Goal: Task Accomplishment & Management: Use online tool/utility

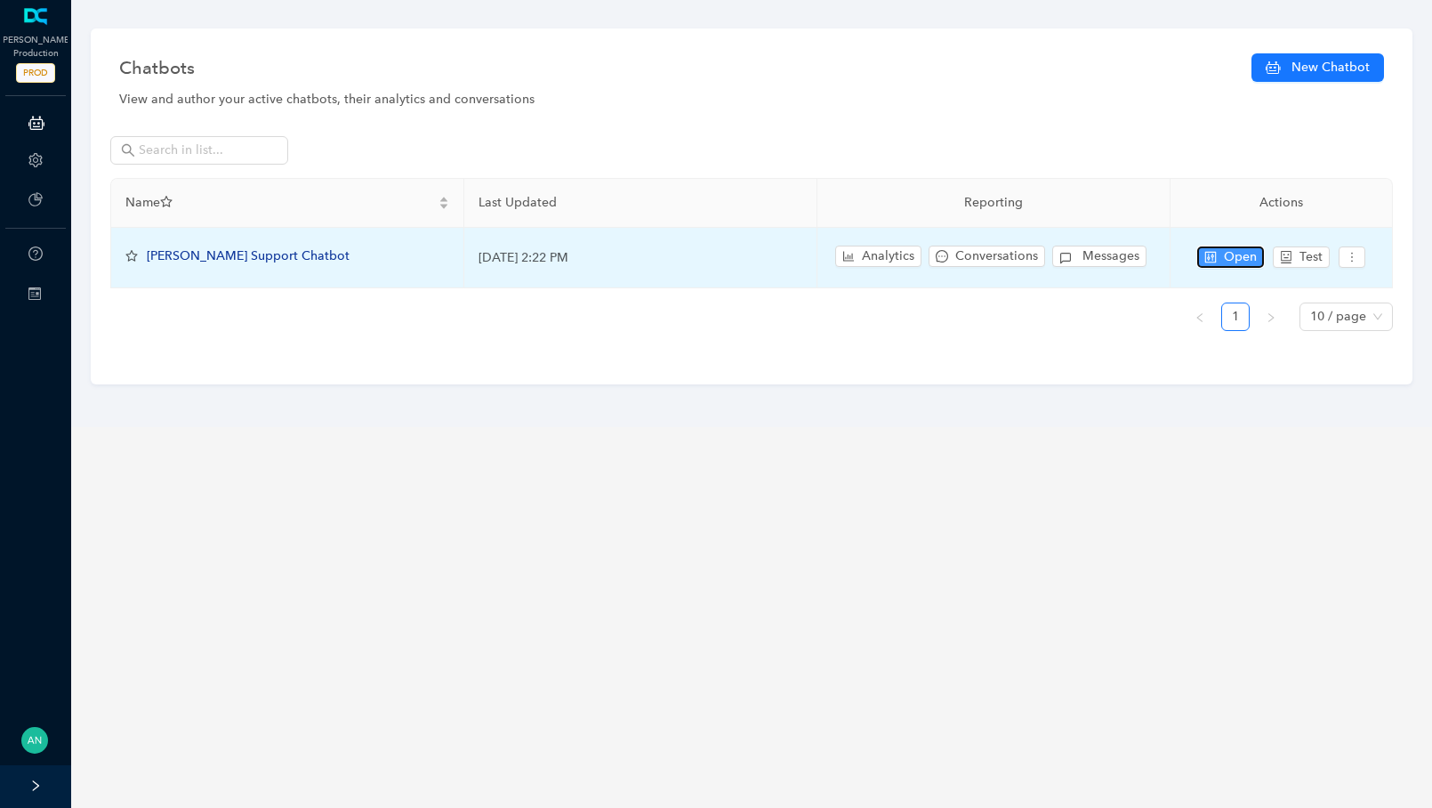
click at [1241, 252] on span "Open" at bounding box center [1240, 257] width 33 height 20
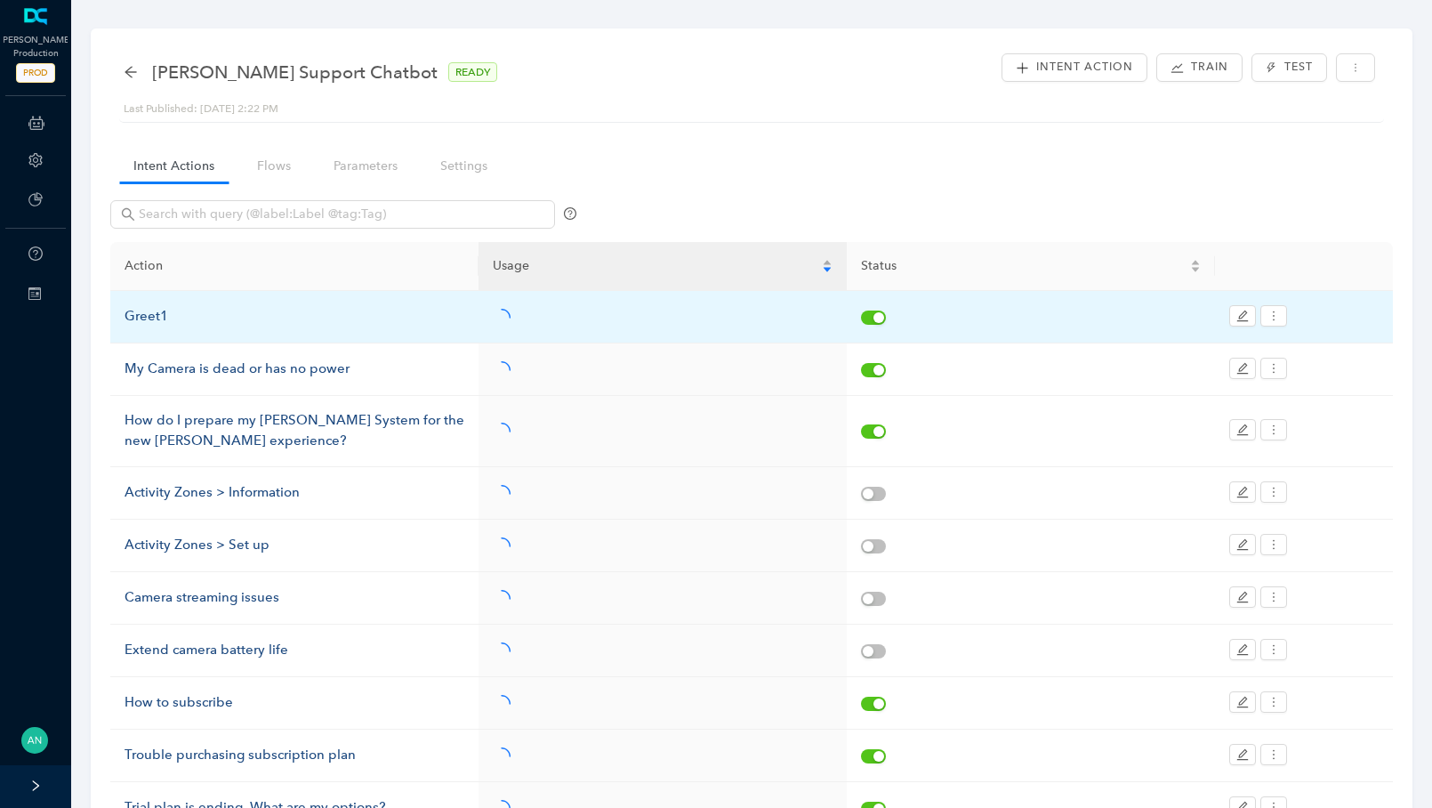
click at [173, 326] on td "Greet1" at bounding box center [294, 317] width 368 height 52
click at [127, 318] on div "Greet1" at bounding box center [295, 316] width 340 height 21
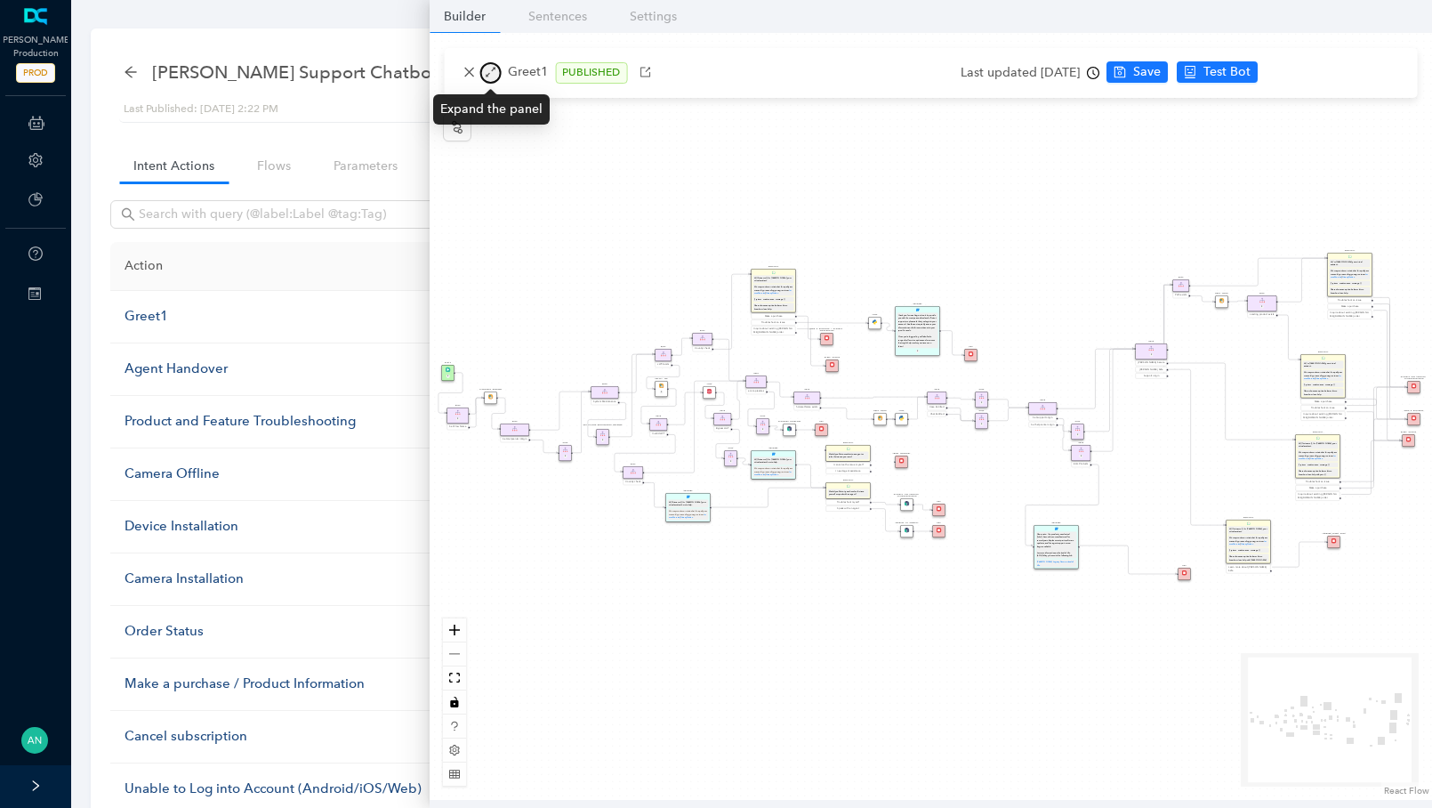
click at [491, 74] on icon "arrows-alt" at bounding box center [490, 72] width 12 height 12
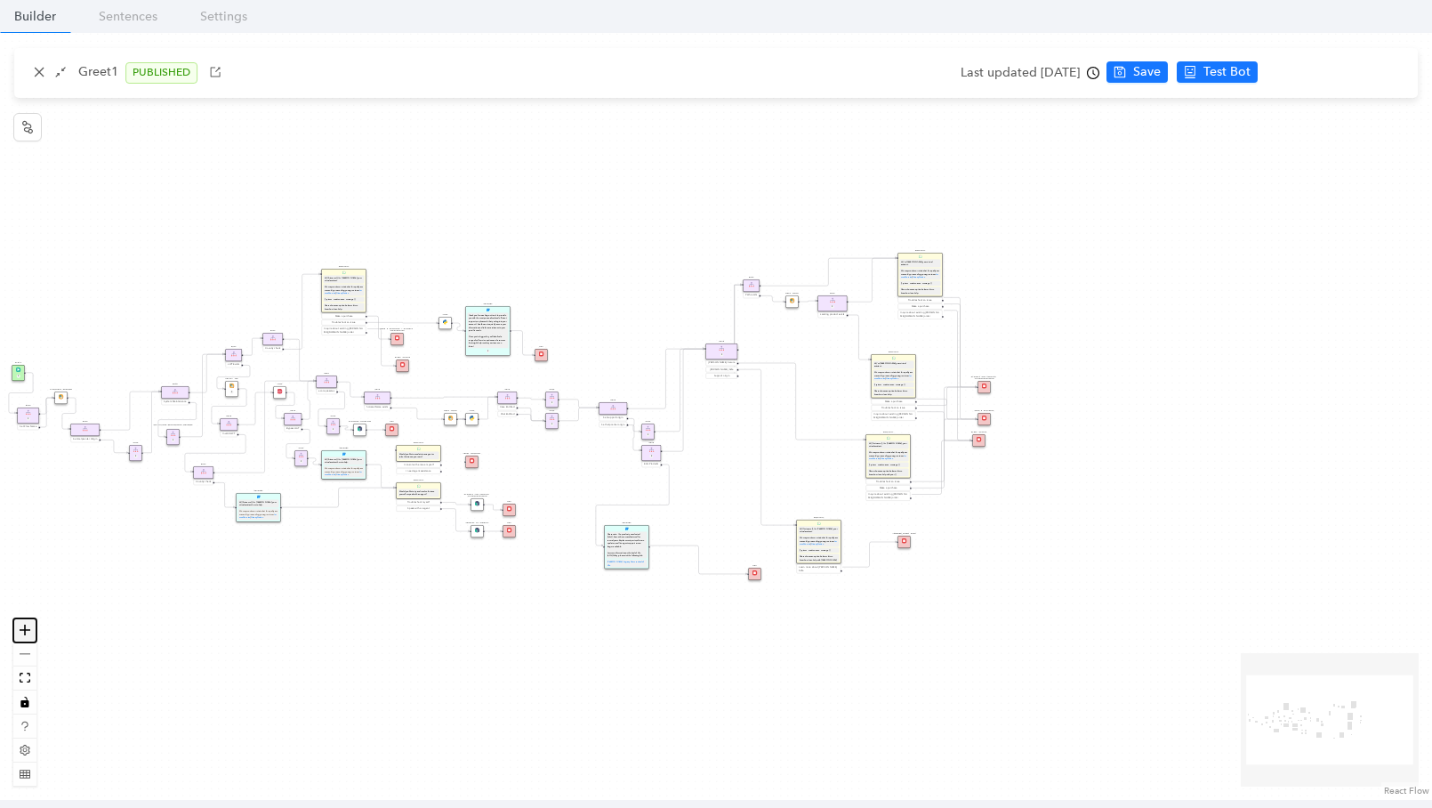
click at [25, 626] on icon "zoom in" at bounding box center [25, 629] width 11 height 11
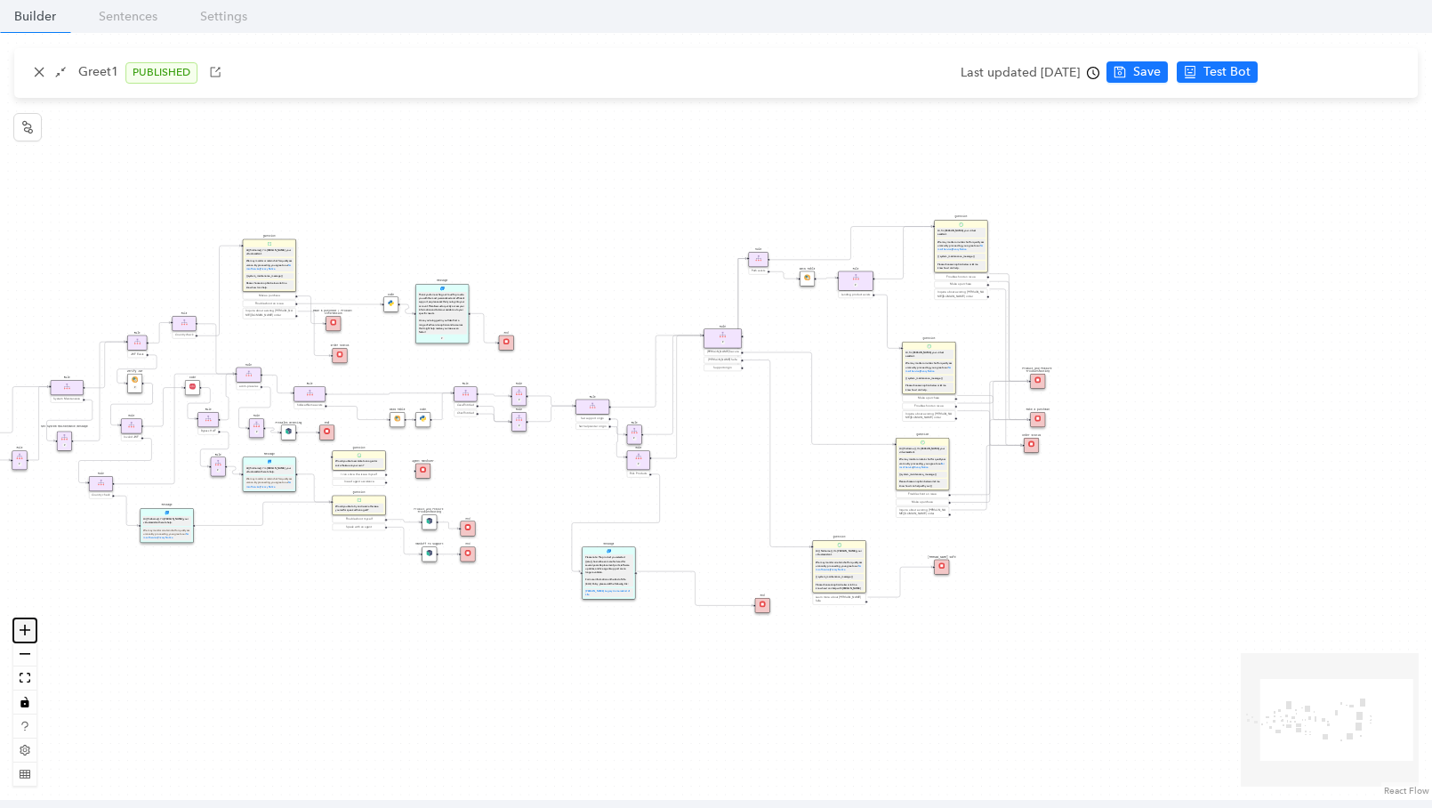
click at [25, 626] on icon "zoom in" at bounding box center [25, 629] width 11 height 11
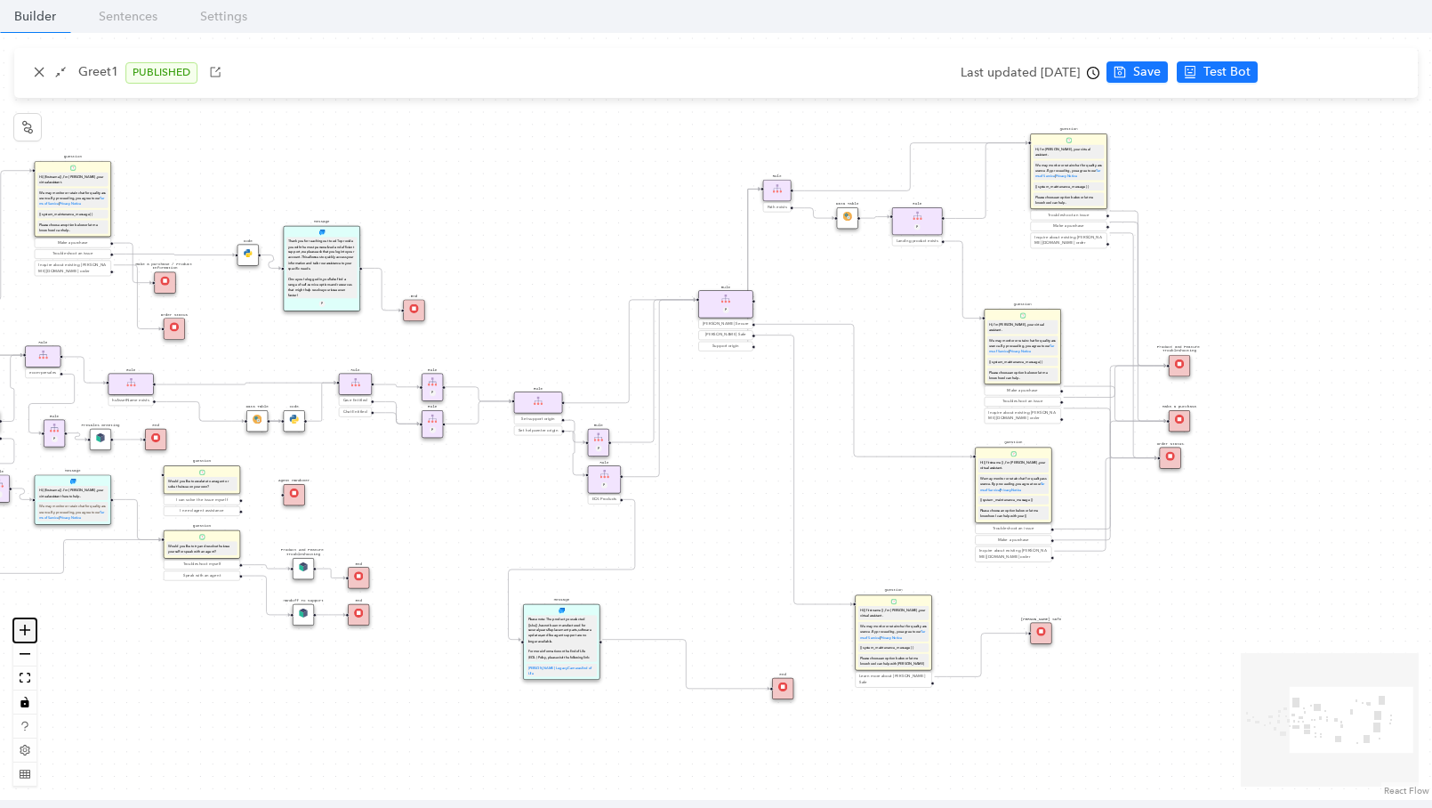
click at [25, 626] on icon "zoom in" at bounding box center [25, 629] width 11 height 11
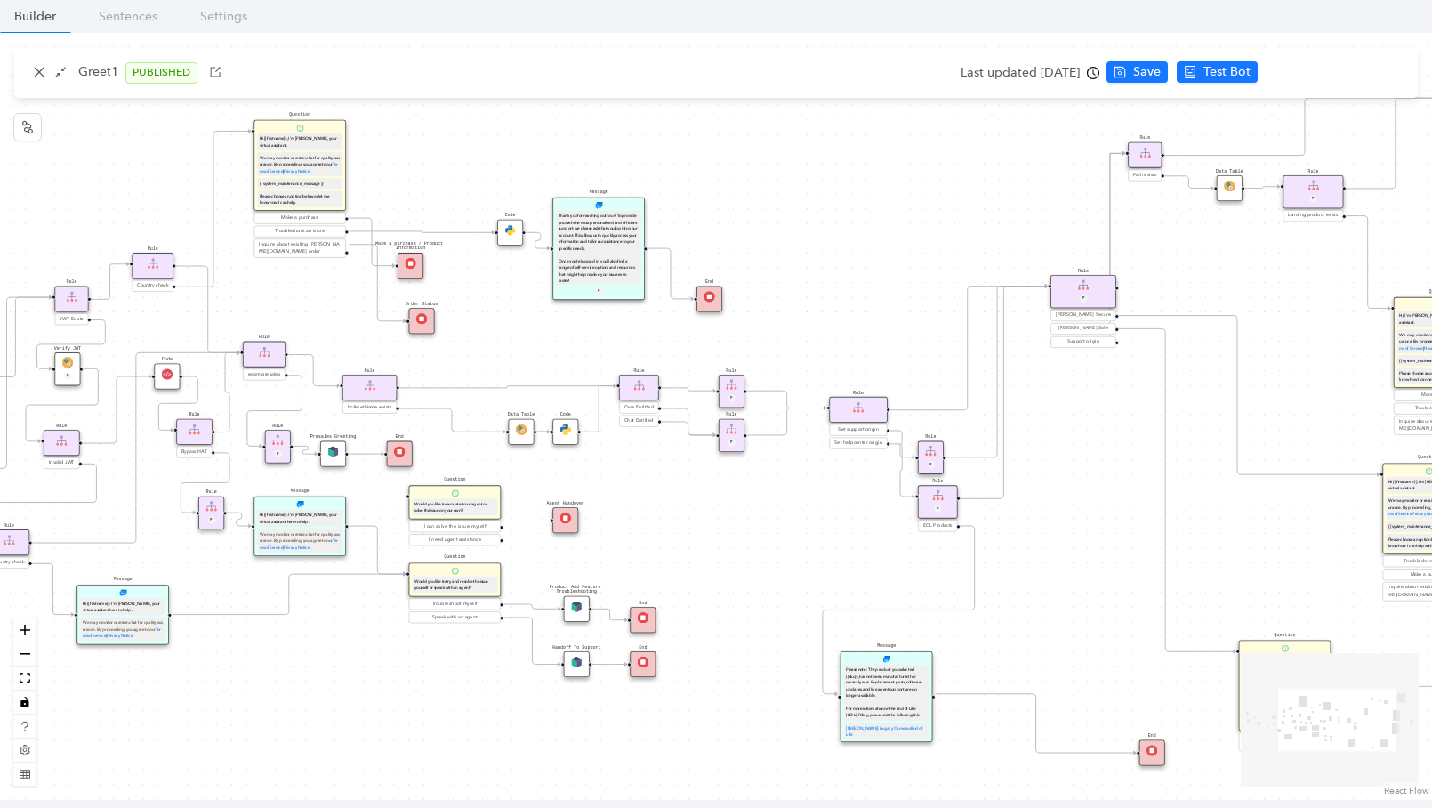
drag, startPoint x: 308, startPoint y: 324, endPoint x: 667, endPoint y: 334, distance: 359.5
click at [667, 334] on div "End End Handoff To Support Product And Feature Troubleshooting Question Would y…" at bounding box center [716, 416] width 1432 height 767
drag, startPoint x: 210, startPoint y: 306, endPoint x: 563, endPoint y: 287, distance: 353.6
click at [563, 430] on div "End End Handoff To Support Product And Feature Troubleshooting Question Would y…" at bounding box center [695, 748] width 1187 height 636
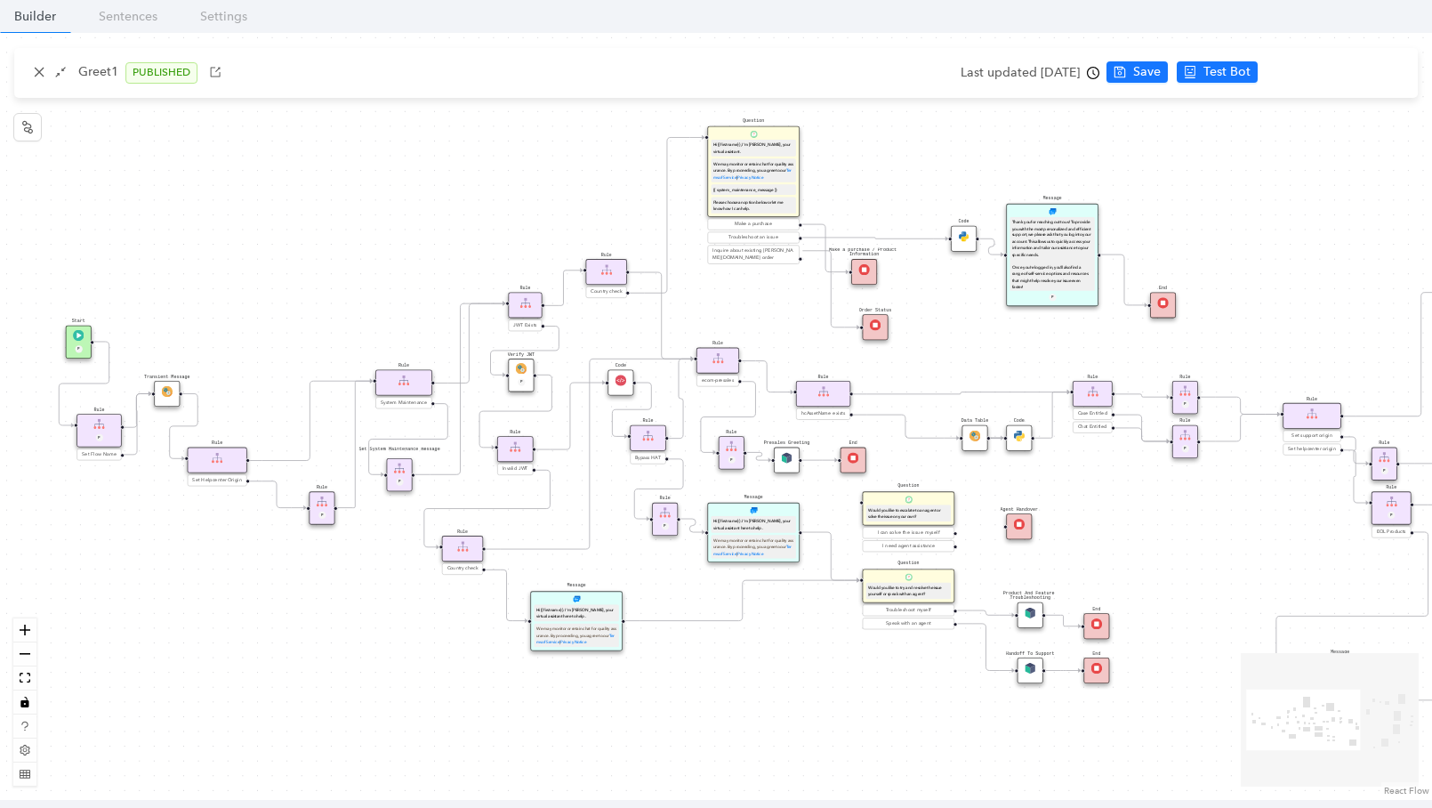
drag, startPoint x: 294, startPoint y: 285, endPoint x: 743, endPoint y: 289, distance: 448.3
click at [744, 290] on div "End End Handoff To Support Product And Feature Troubleshooting Question Would y…" at bounding box center [716, 416] width 1432 height 767
click at [68, 357] on div "Start P" at bounding box center [79, 342] width 26 height 33
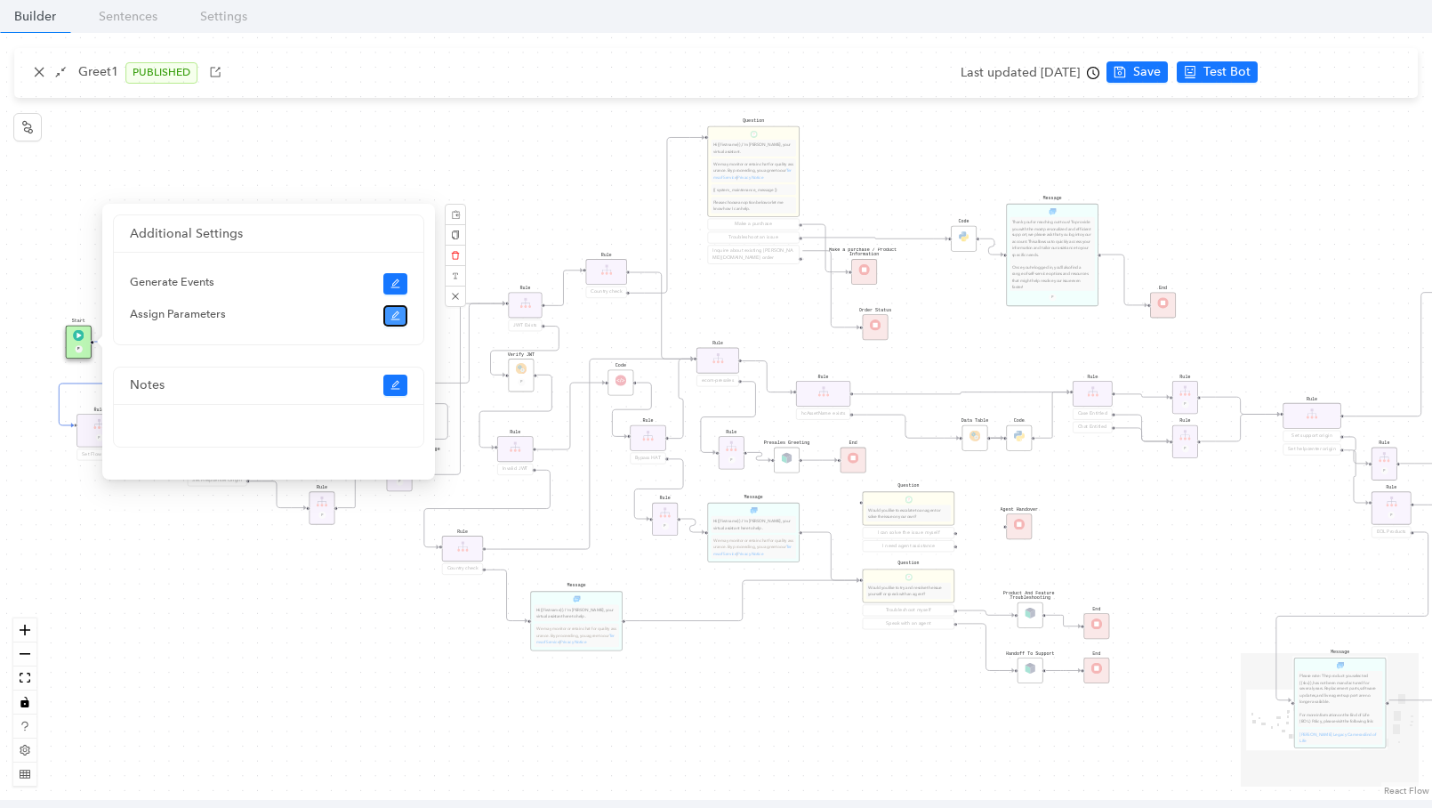
click at [386, 323] on button "button" at bounding box center [395, 315] width 25 height 21
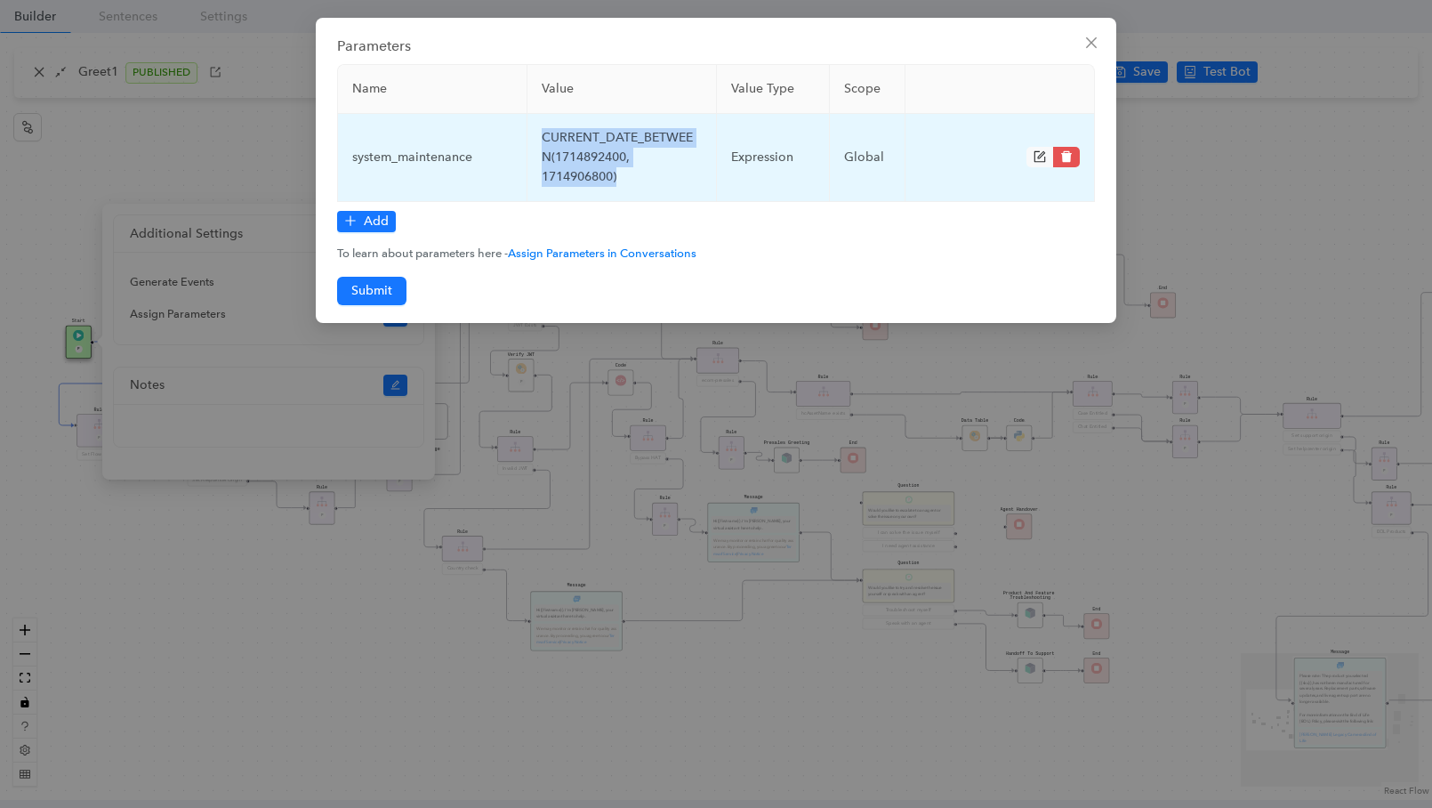
drag, startPoint x: 543, startPoint y: 131, endPoint x: 628, endPoint y: 191, distance: 104.6
click at [628, 191] on td "CURRENT_DATE_BETWEEN(1714892400, 1714906800)" at bounding box center [621, 158] width 189 height 88
click at [749, 159] on div "expression" at bounding box center [773, 158] width 84 height 20
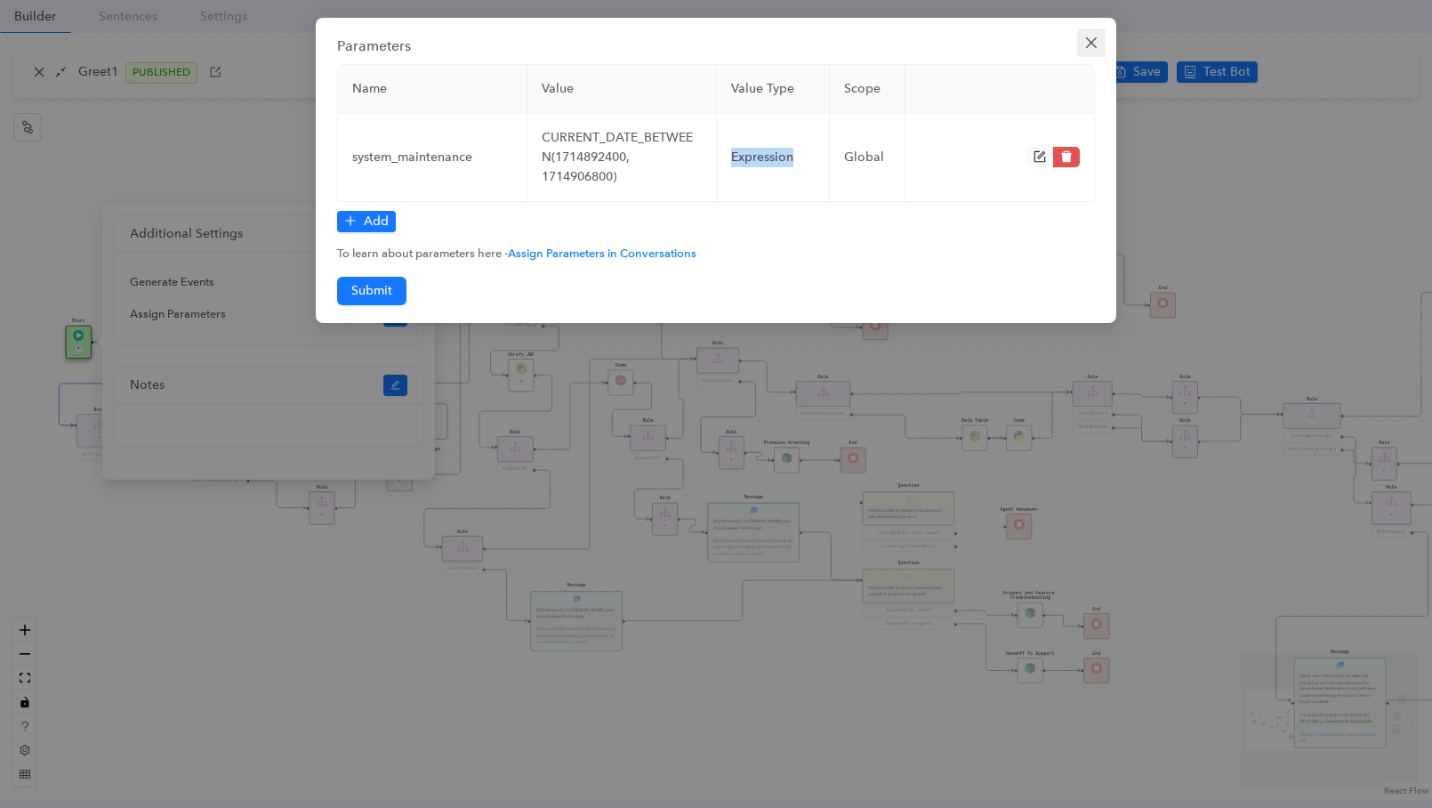
click at [1091, 41] on icon "close" at bounding box center [1091, 42] width 11 height 11
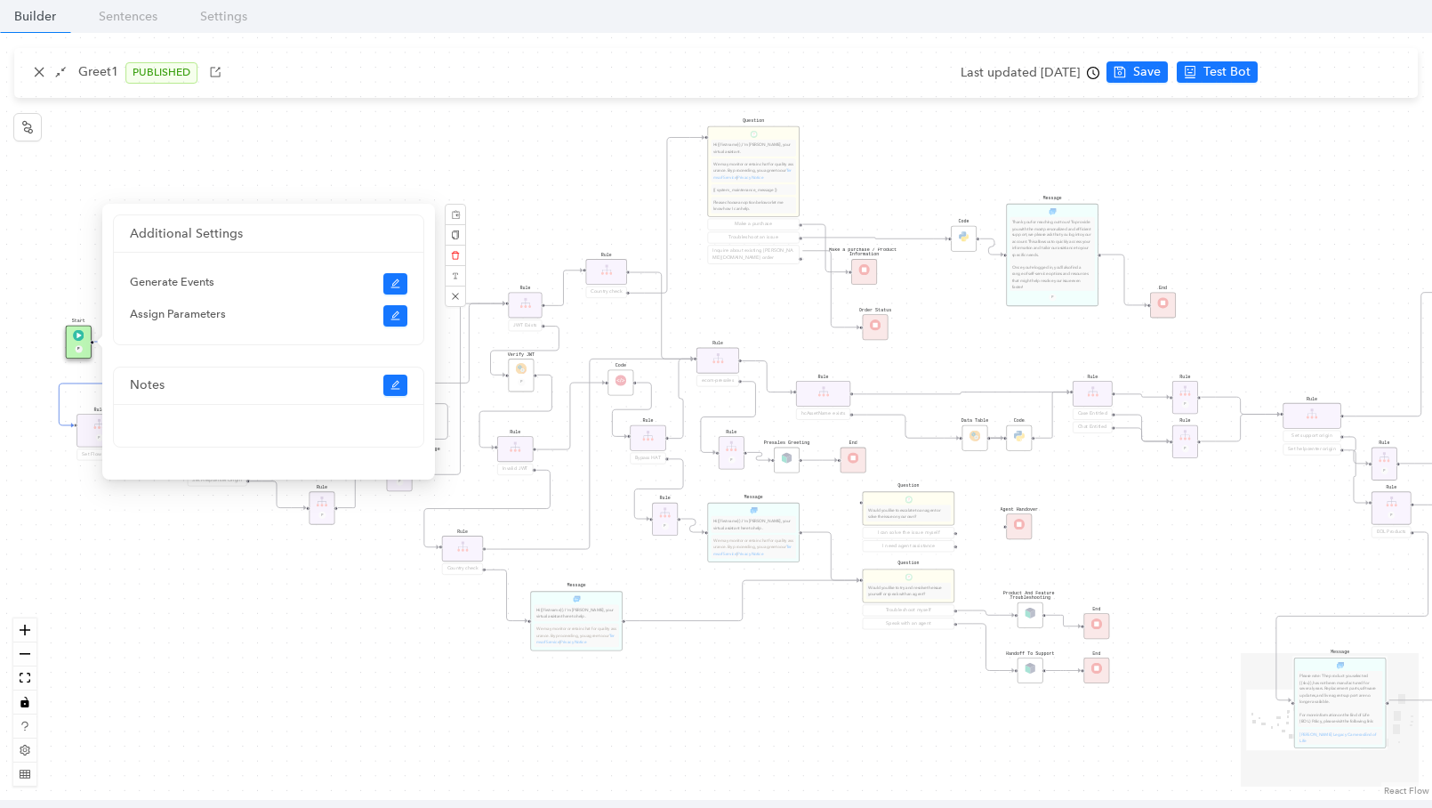
click at [245, 176] on div "End End Handoff To Support Product And Feature Troubleshooting Question Would y…" at bounding box center [716, 416] width 1432 height 767
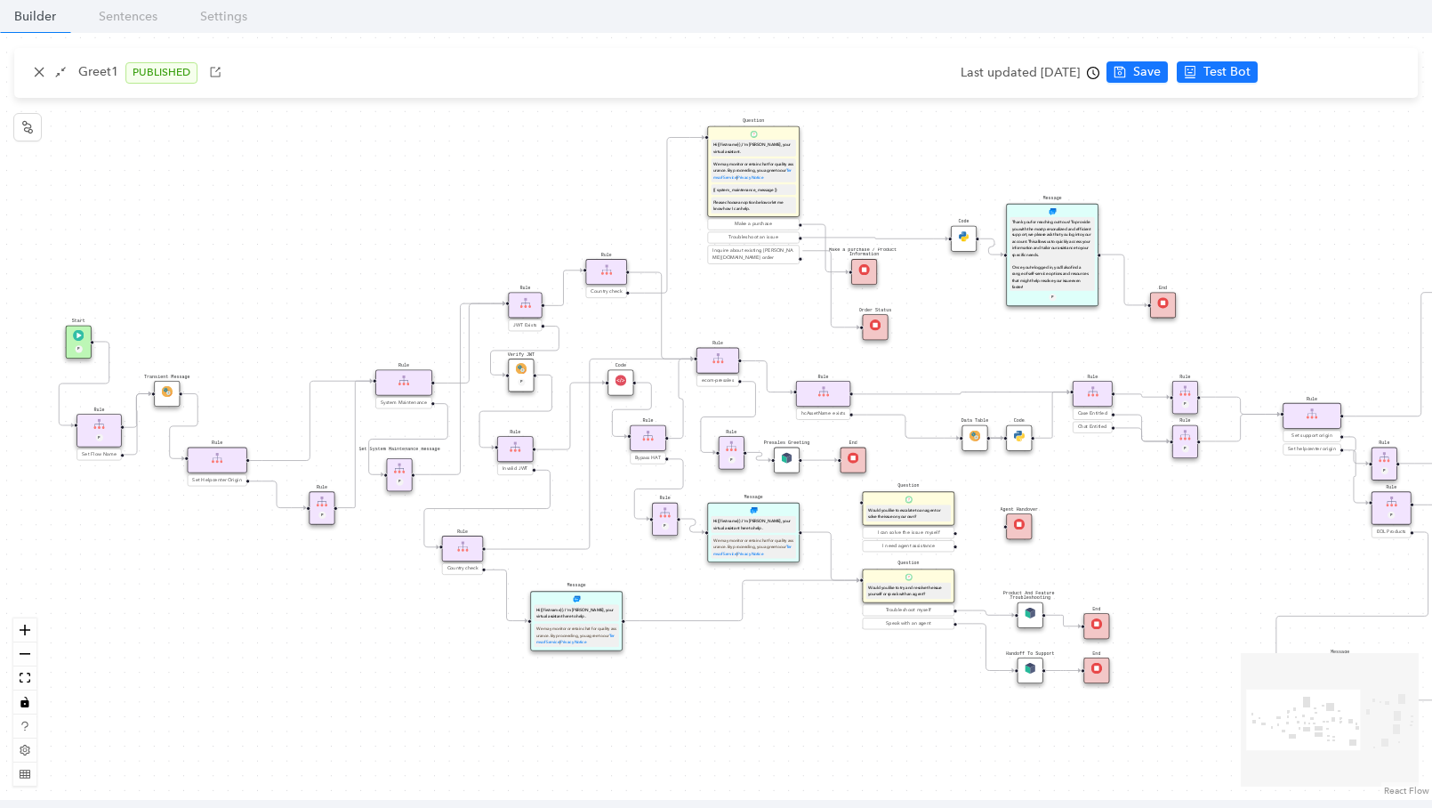
click at [96, 431] on div "Rule P" at bounding box center [98, 430] width 45 height 33
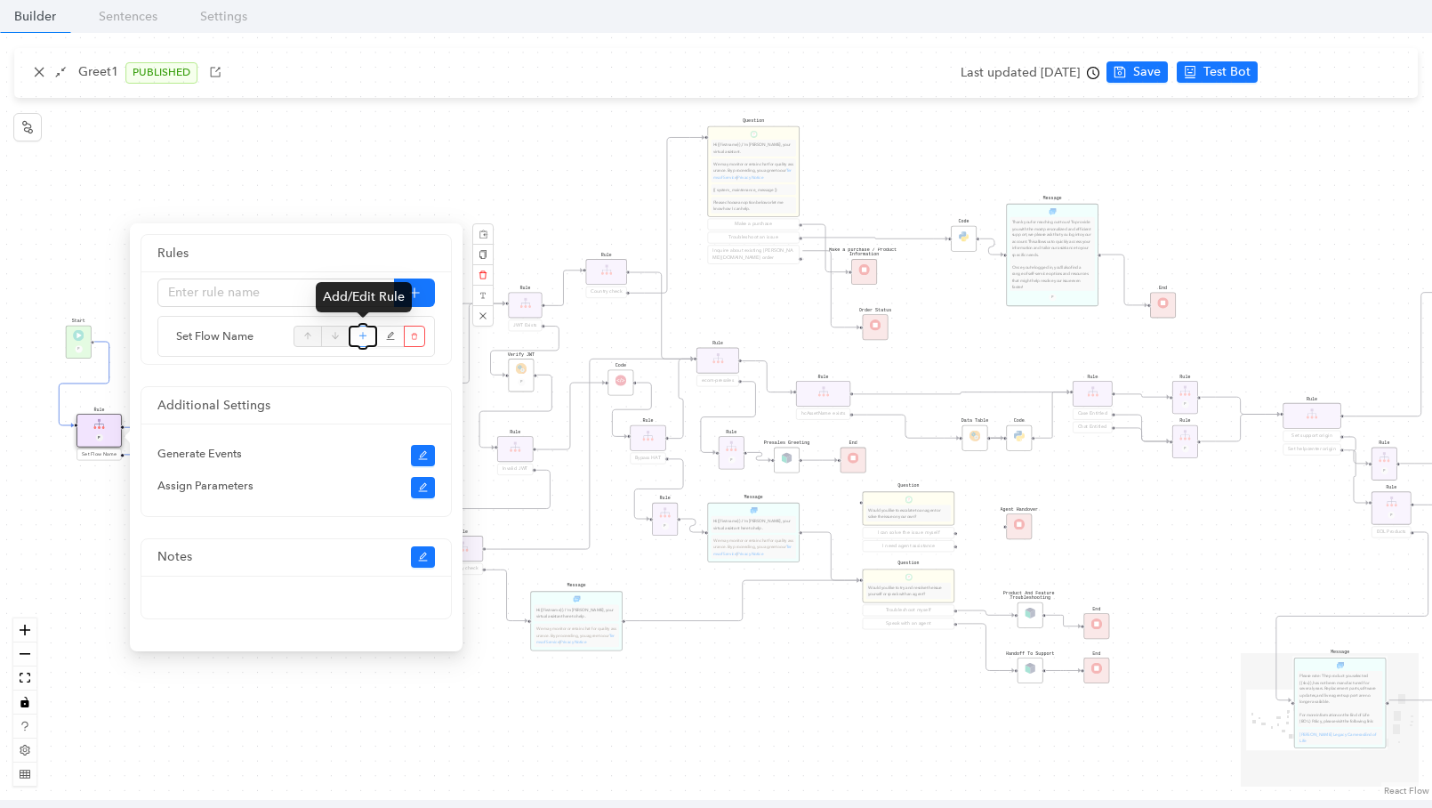
click at [362, 333] on icon "plus" at bounding box center [363, 336] width 10 height 27
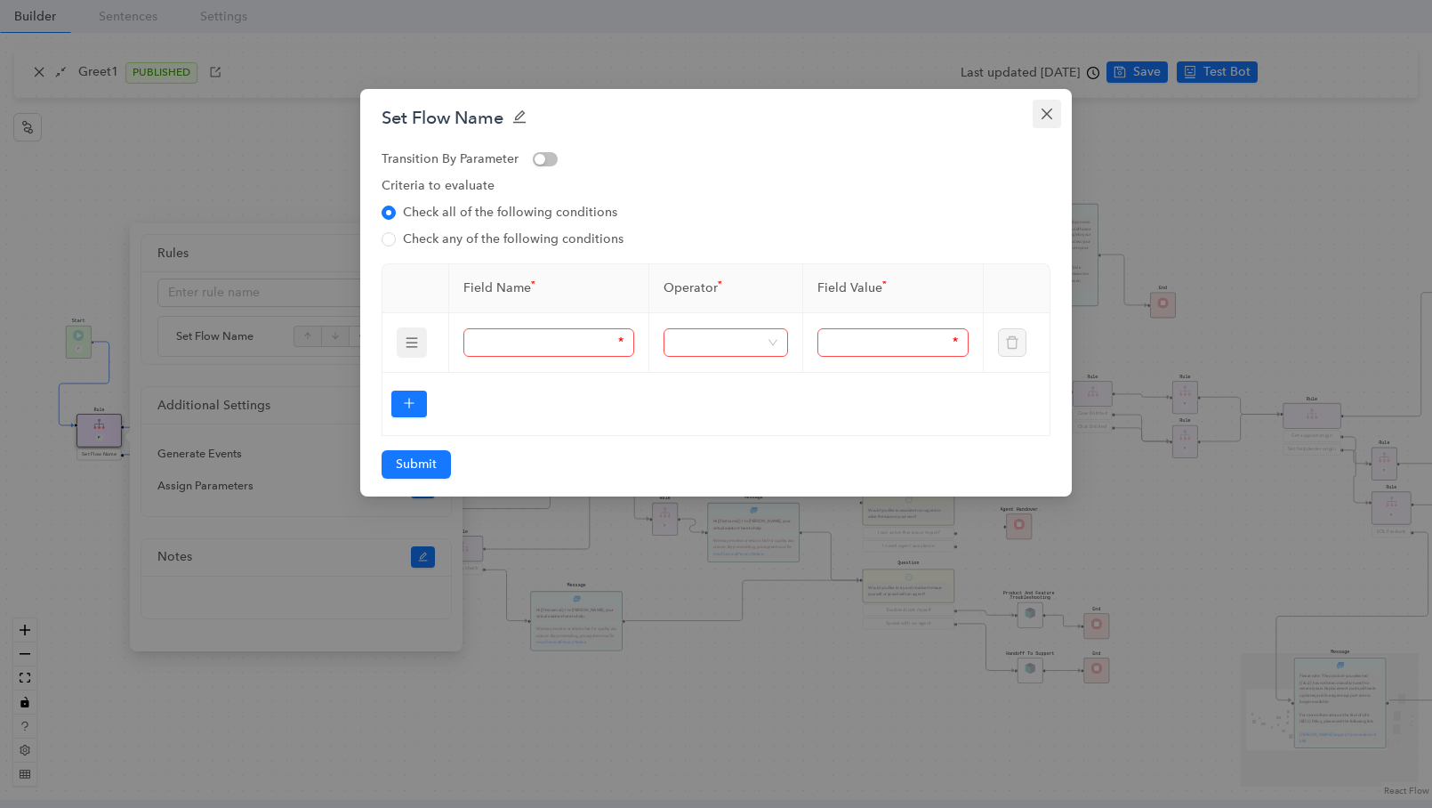
click at [1049, 113] on icon "close" at bounding box center [1047, 114] width 14 height 14
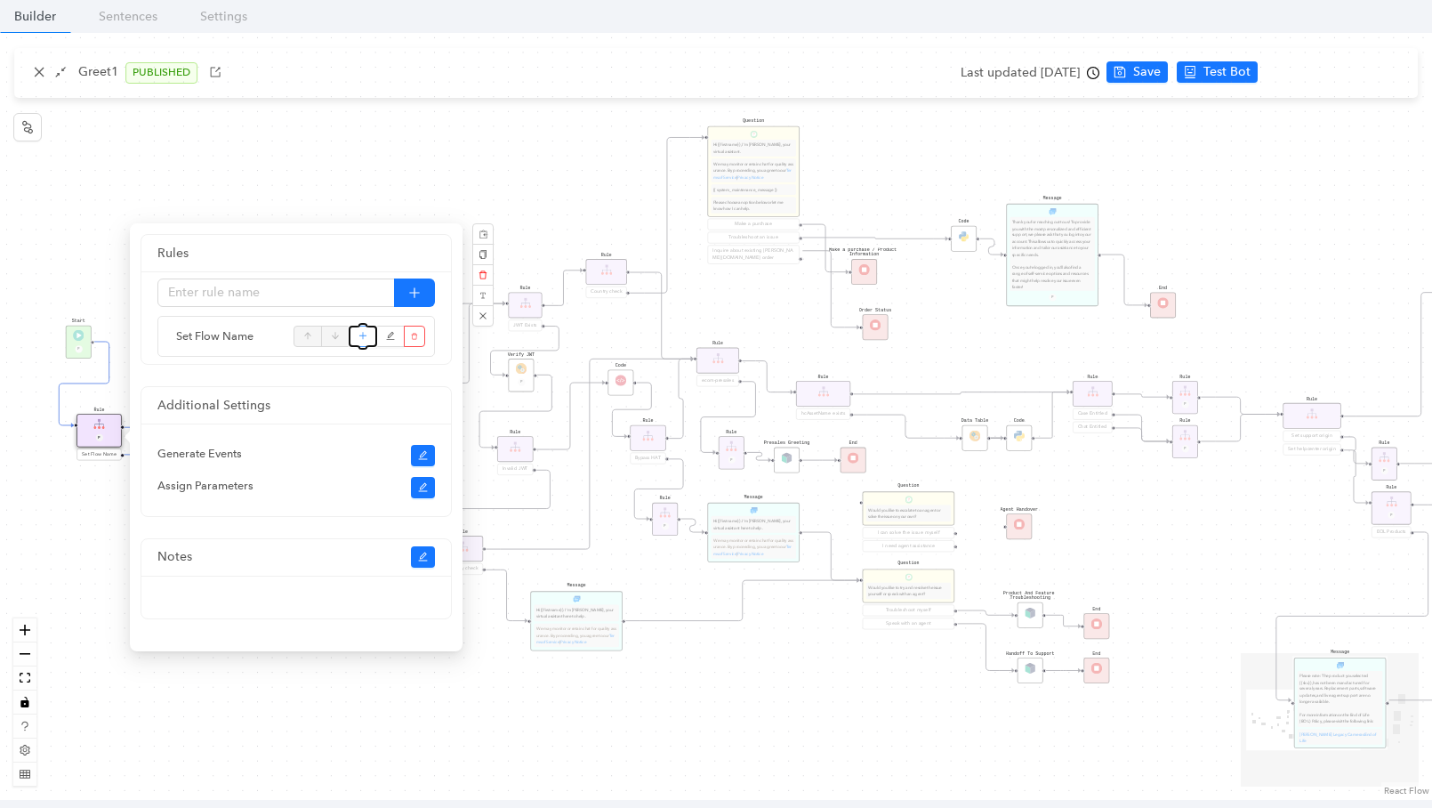
click at [362, 336] on icon "plus" at bounding box center [363, 336] width 10 height 27
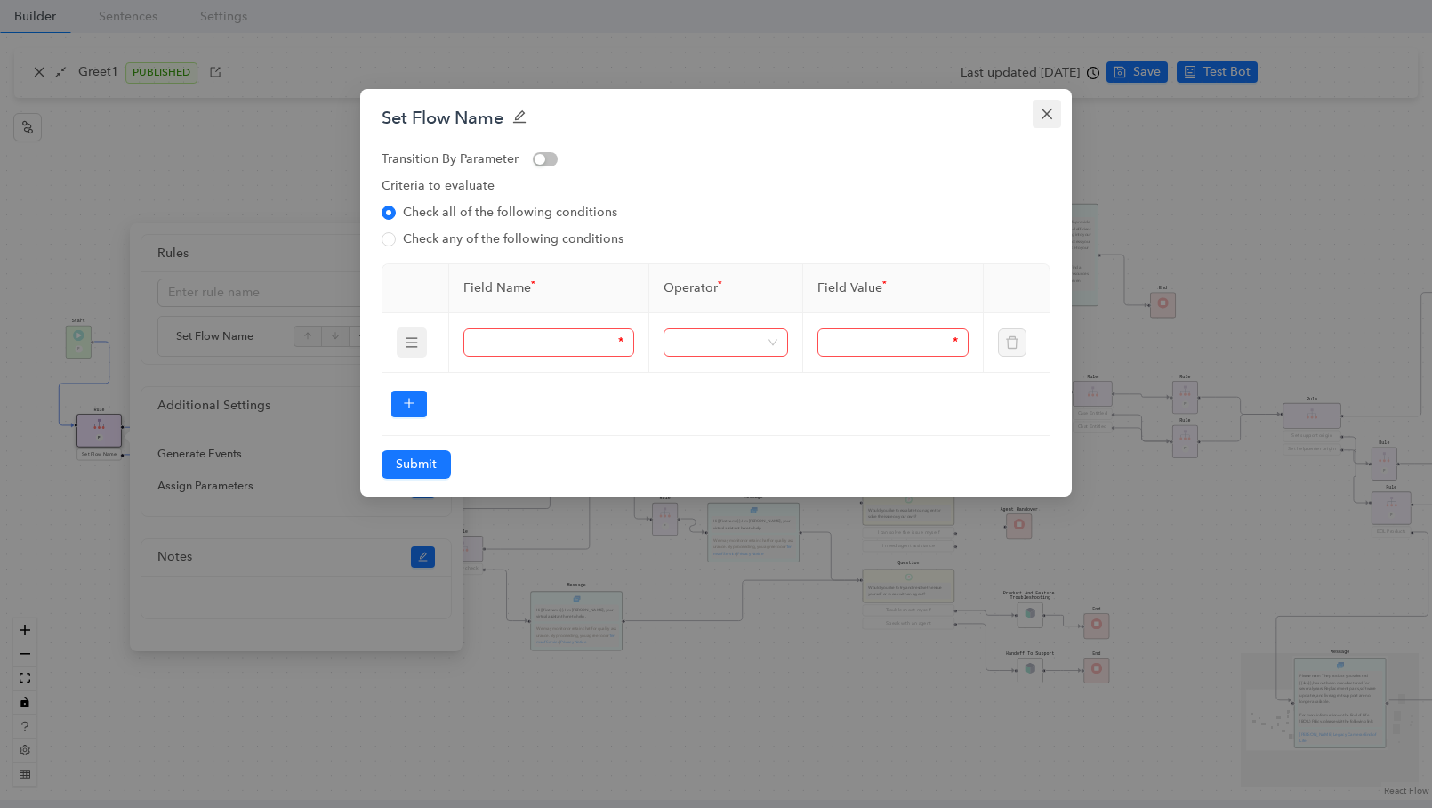
click at [1047, 118] on icon "close" at bounding box center [1047, 114] width 14 height 14
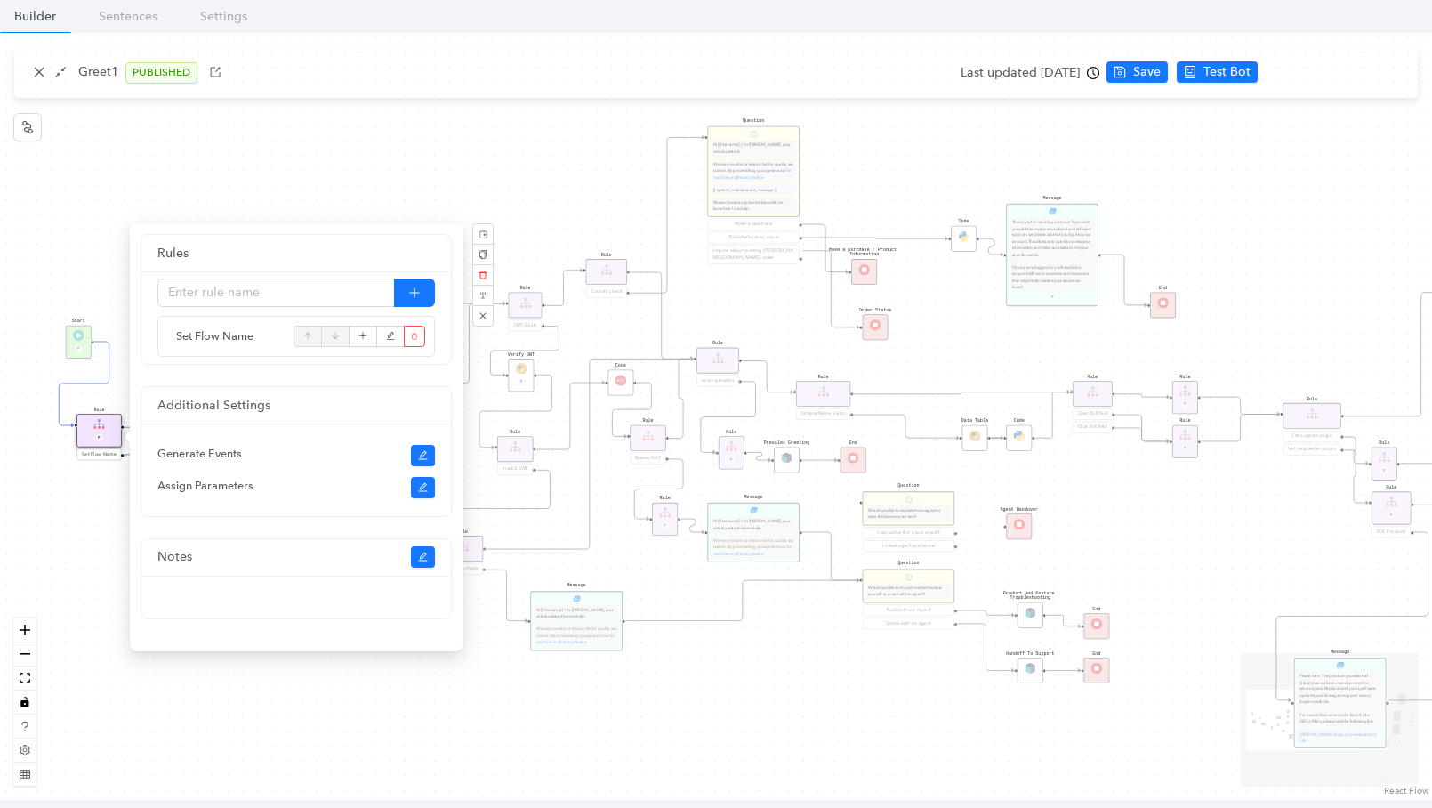
click at [572, 159] on div "End End Handoff To Support Product And Feature Troubleshooting Question Would y…" at bounding box center [716, 416] width 1432 height 767
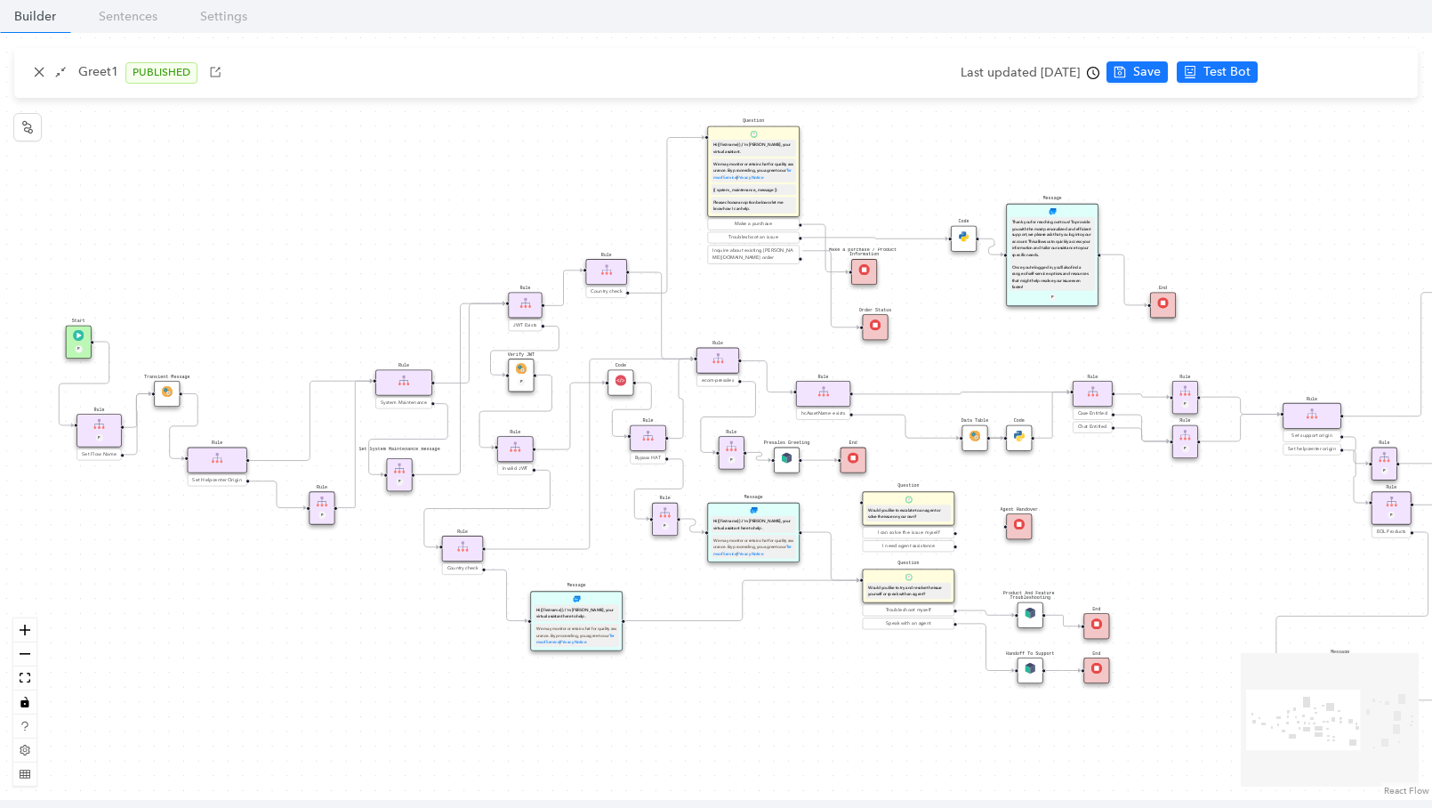
click at [220, 463] on div "Rule" at bounding box center [218, 460] width 60 height 26
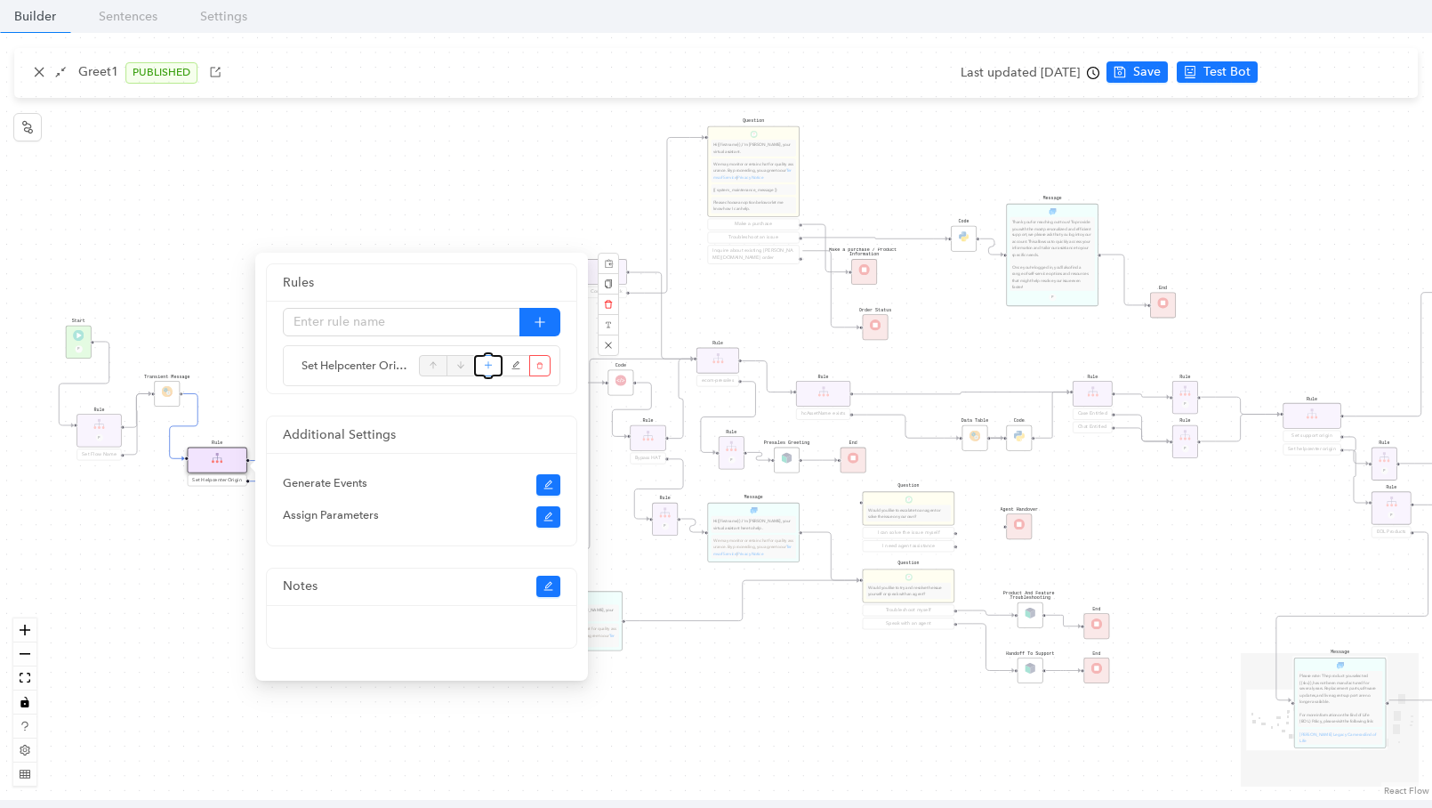
click at [486, 364] on icon "plus" at bounding box center [489, 365] width 10 height 27
radio input "true"
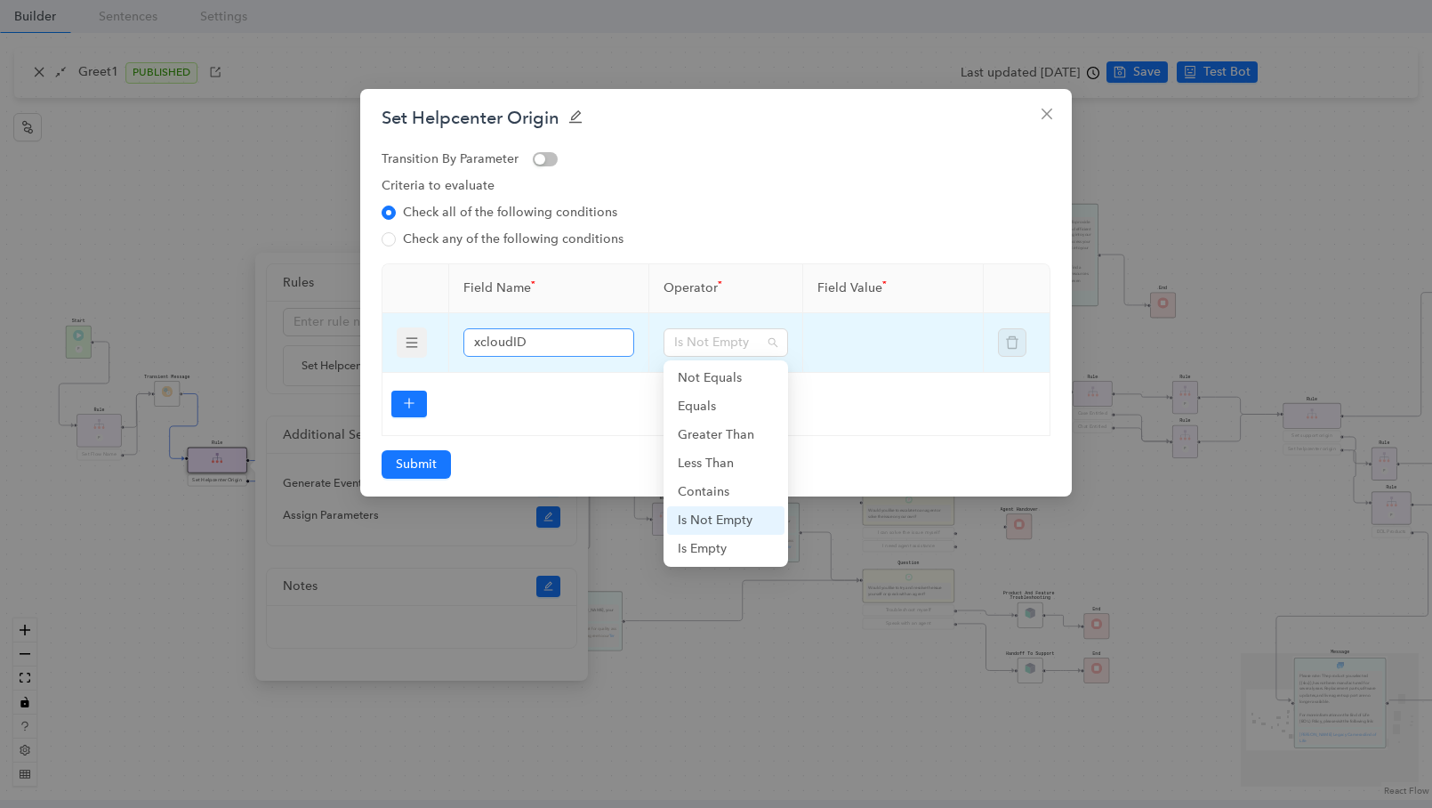
drag, startPoint x: 748, startPoint y: 342, endPoint x: 617, endPoint y: 345, distance: 130.8
click at [617, 345] on tr "xcloudID Is Not Empty" at bounding box center [716, 343] width 668 height 60
